Goal: Use online tool/utility: Utilize a website feature to perform a specific function

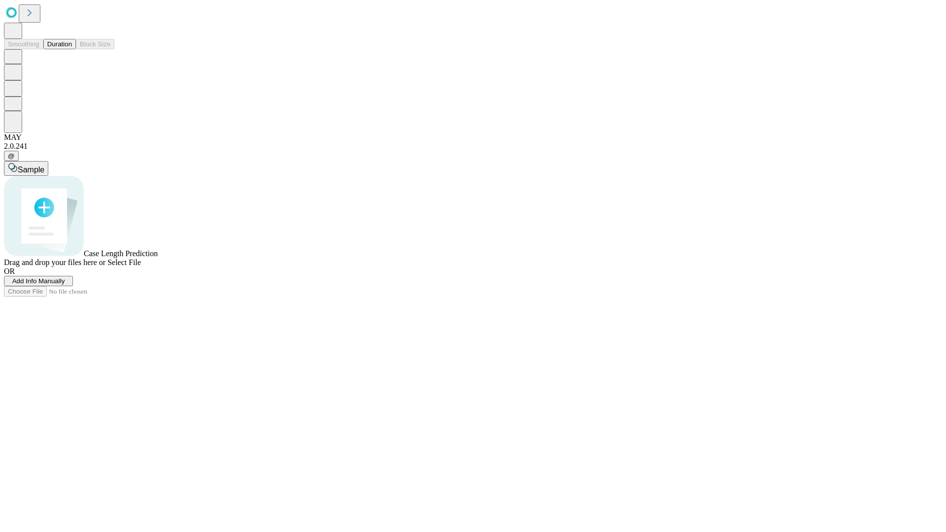
click at [65, 285] on span "Add Info Manually" at bounding box center [38, 280] width 53 height 7
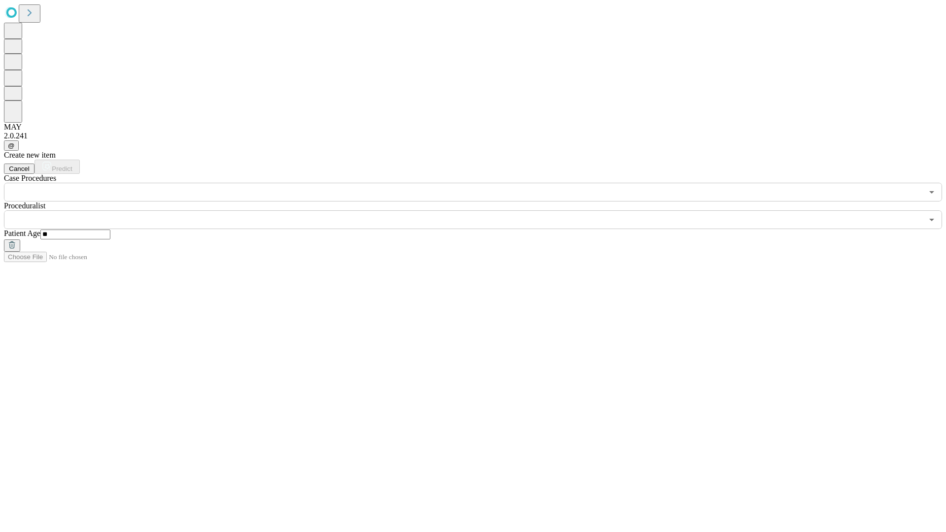
type input "**"
click at [480, 210] on input "text" at bounding box center [463, 219] width 919 height 19
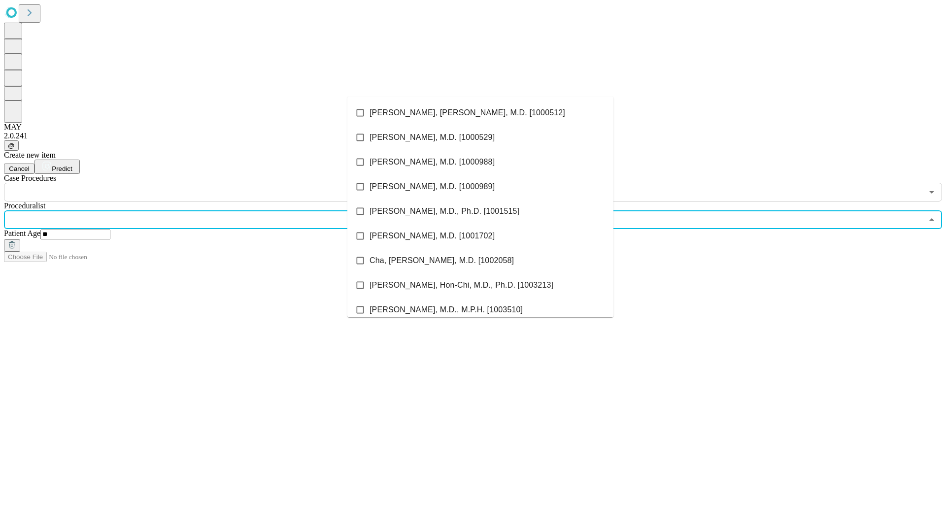
click at [480, 113] on li "[PERSON_NAME], [PERSON_NAME], M.D. [1000512]" at bounding box center [480, 112] width 266 height 25
click at [207, 183] on input "text" at bounding box center [463, 192] width 919 height 19
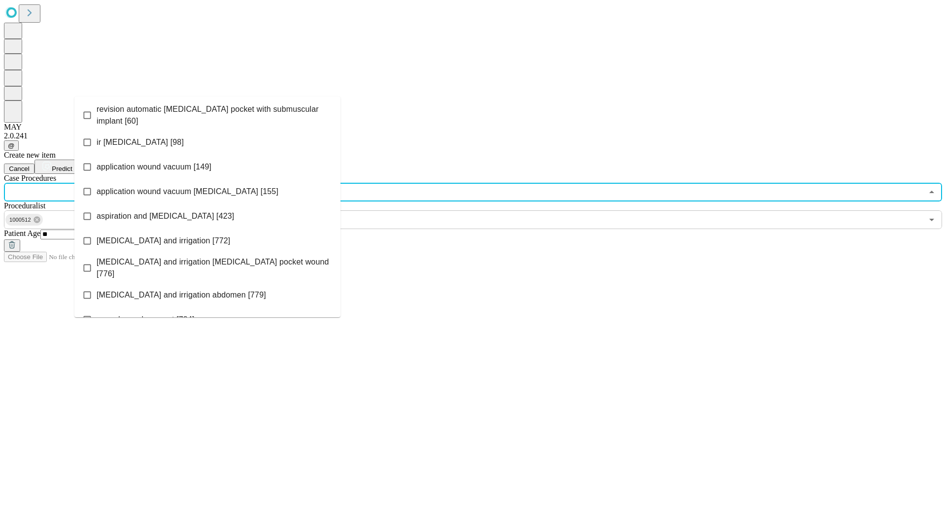
click at [207, 113] on span "revision automatic [MEDICAL_DATA] pocket with submuscular implant [60]" at bounding box center [215, 115] width 236 height 24
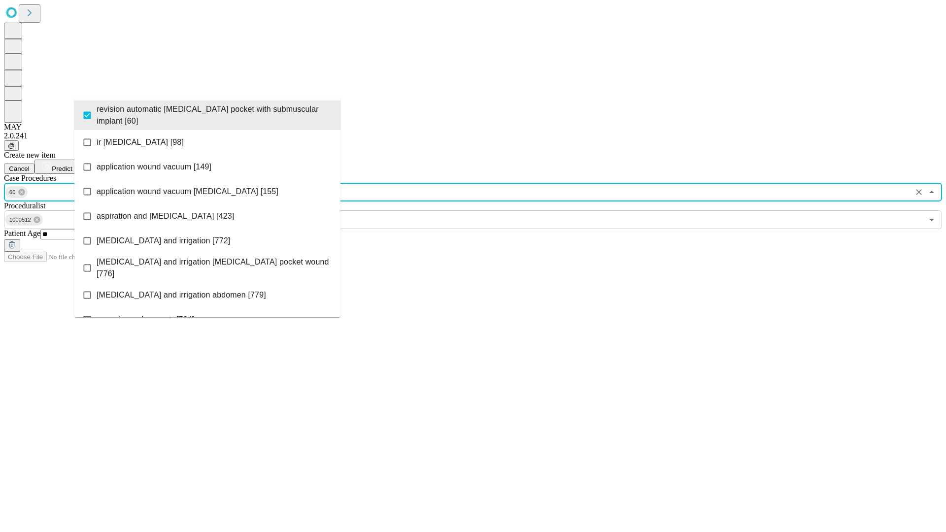
click at [72, 165] on span "Predict" at bounding box center [62, 168] width 20 height 7
